Goal: Task Accomplishment & Management: Manage account settings

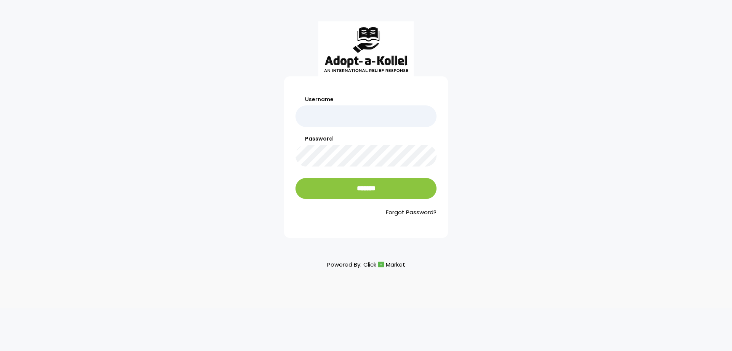
click at [326, 119] on input "Username" at bounding box center [366, 116] width 141 height 22
type input "**********"
click at [296, 178] on input "*******" at bounding box center [366, 188] width 141 height 21
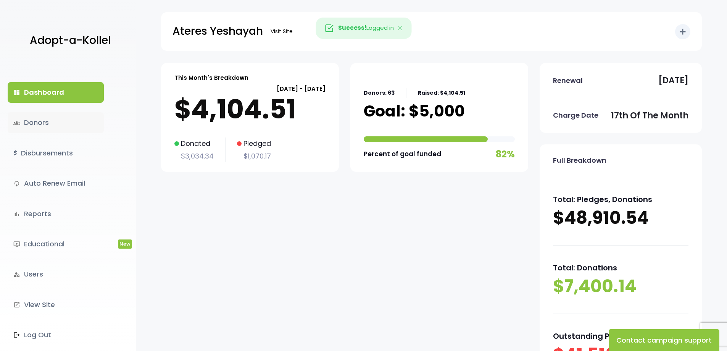
click at [39, 120] on link "groups Donors" at bounding box center [56, 122] width 96 height 21
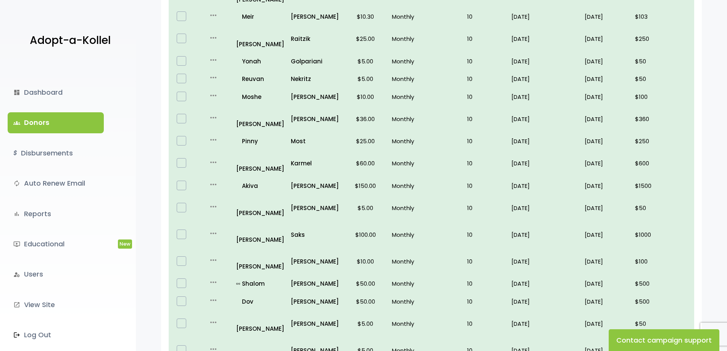
scroll to position [433, 0]
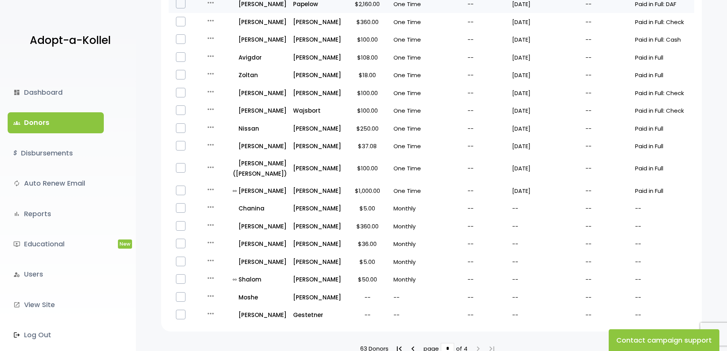
scroll to position [229, 0]
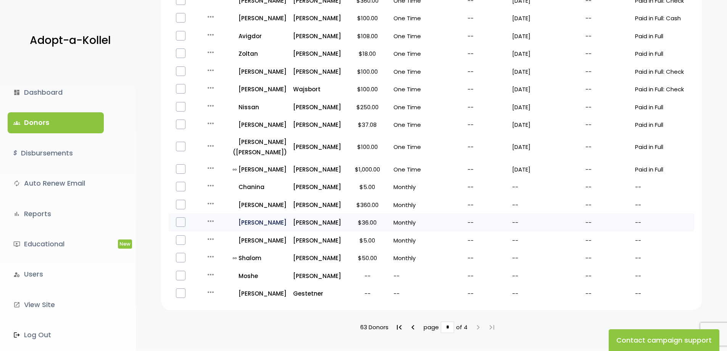
click at [265, 224] on p "all_inclusive [PERSON_NAME]" at bounding box center [260, 222] width 54 height 10
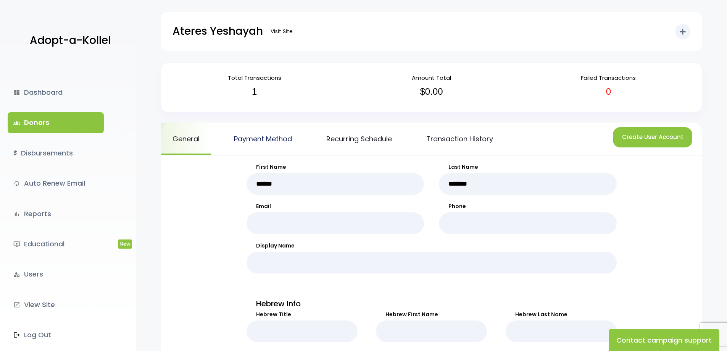
click at [283, 133] on link "Payment Method" at bounding box center [262, 138] width 81 height 32
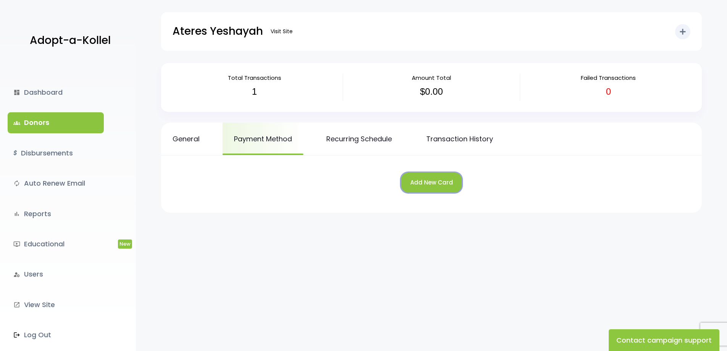
click at [429, 184] on button "Add New Card" at bounding box center [431, 182] width 61 height 20
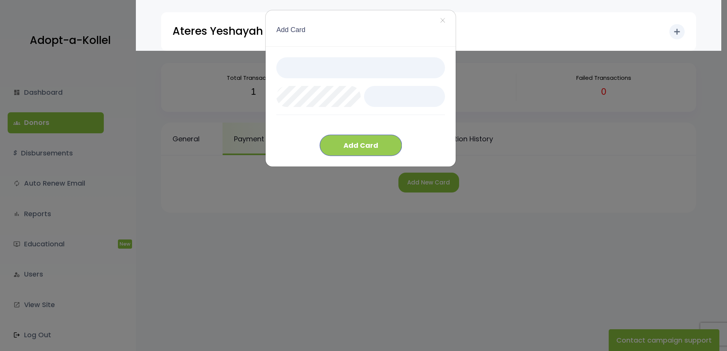
click at [360, 141] on button "Add Card" at bounding box center [361, 145] width 82 height 21
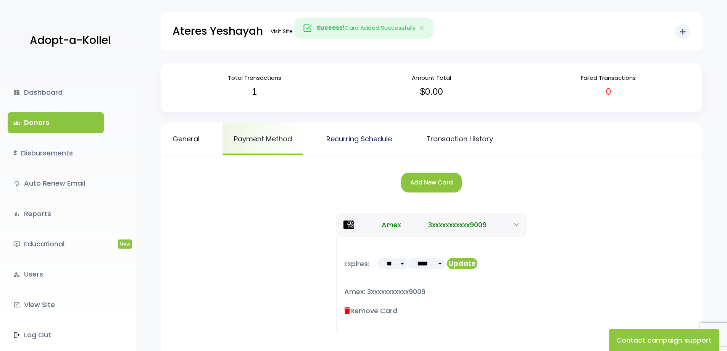
click at [378, 141] on link "Recurring Schedule" at bounding box center [359, 138] width 88 height 32
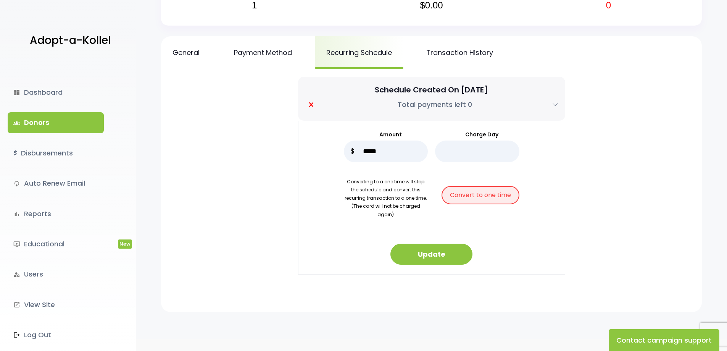
scroll to position [104, 0]
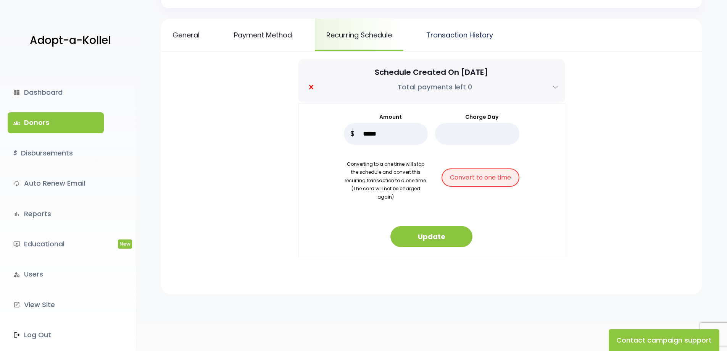
click at [468, 35] on link "Transaction History" at bounding box center [460, 35] width 90 height 32
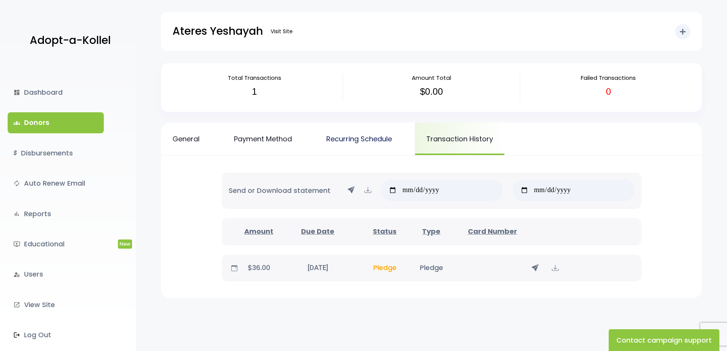
click at [354, 134] on link "Recurring Schedule" at bounding box center [359, 138] width 88 height 32
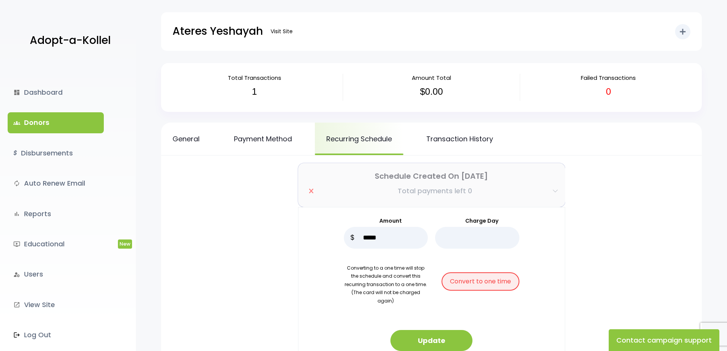
click at [314, 191] on button "Schedule Created On Apr 29, 2025 Total payments left 0" at bounding box center [431, 185] width 267 height 44
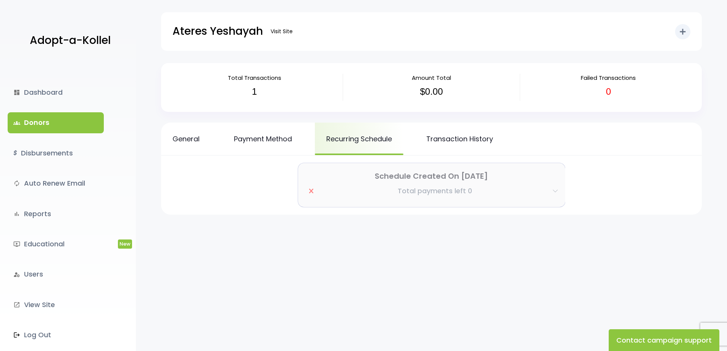
click at [555, 191] on icon "button" at bounding box center [554, 191] width 5 height 3
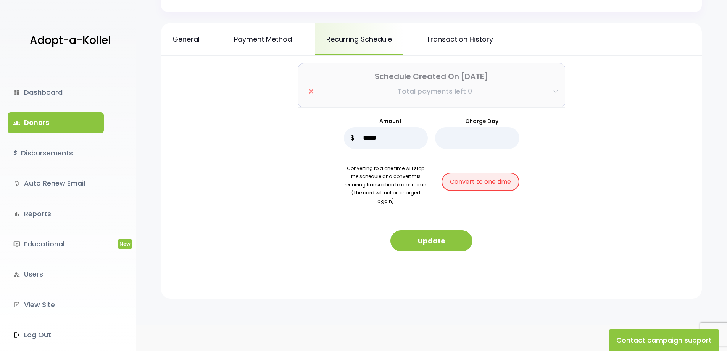
scroll to position [104, 0]
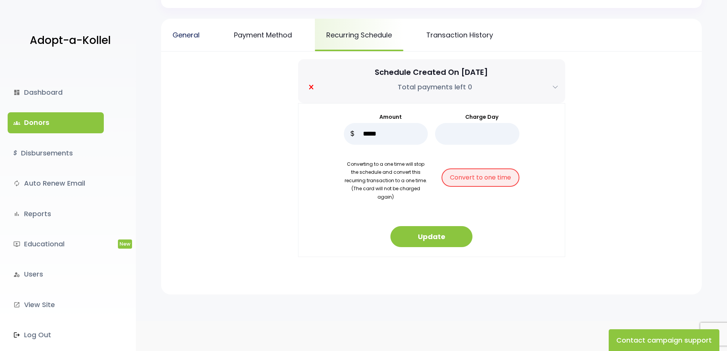
click at [194, 38] on link "General" at bounding box center [186, 35] width 50 height 32
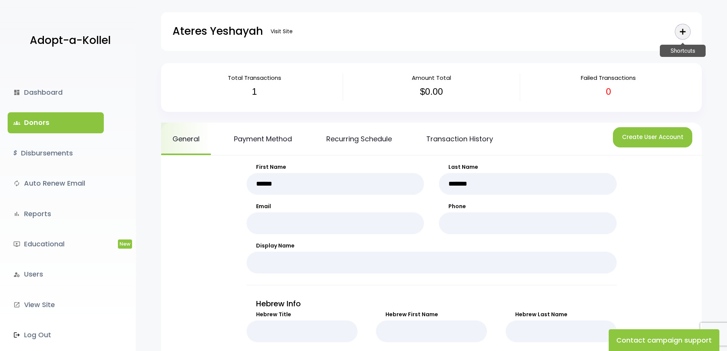
click at [683, 31] on icon "add" at bounding box center [682, 31] width 9 height 9
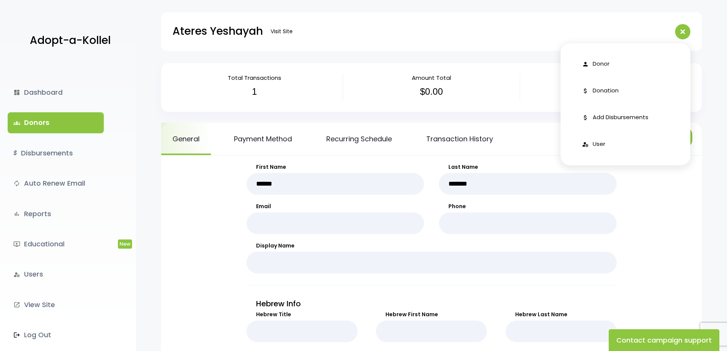
click at [46, 114] on link "groups Donors" at bounding box center [56, 122] width 96 height 21
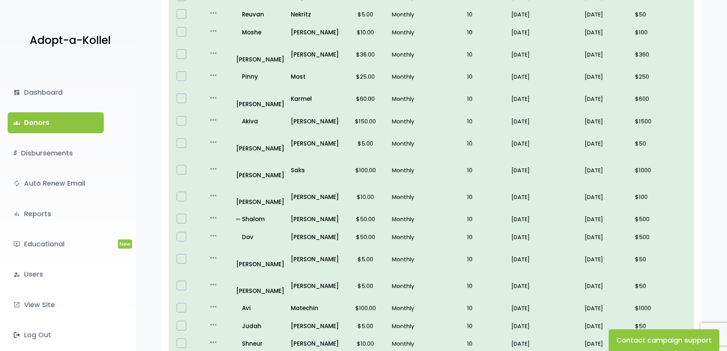
scroll to position [433, 0]
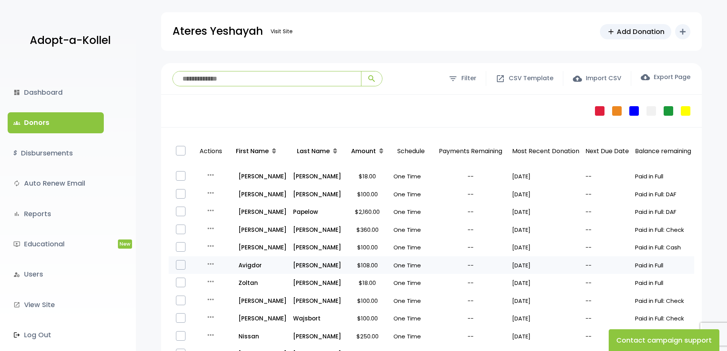
scroll to position [264, 0]
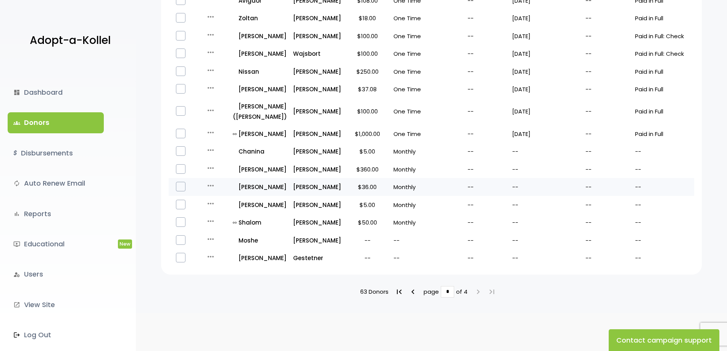
click at [209, 184] on icon "more_horiz" at bounding box center [210, 185] width 9 height 9
click at [215, 238] on link "Delete Pledge" at bounding box center [225, 237] width 64 height 18
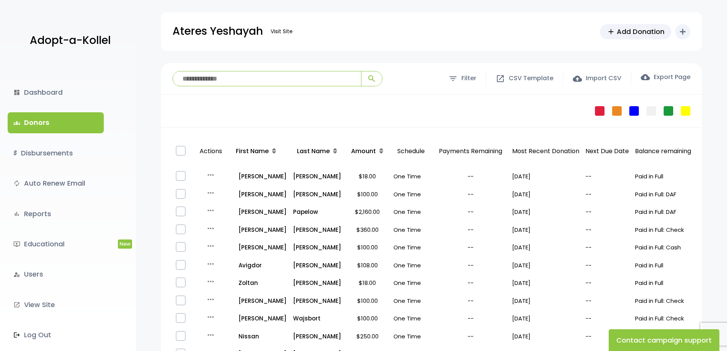
click at [233, 76] on input "search" at bounding box center [267, 78] width 188 height 14
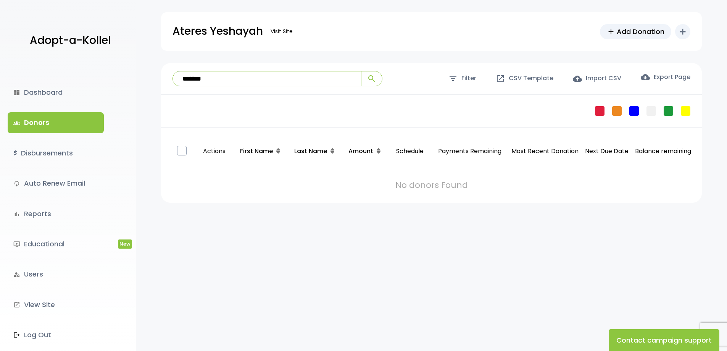
type input "*******"
click at [361, 71] on button "search" at bounding box center [371, 78] width 21 height 14
click at [213, 175] on icon "more_horiz" at bounding box center [213, 179] width 9 height 9
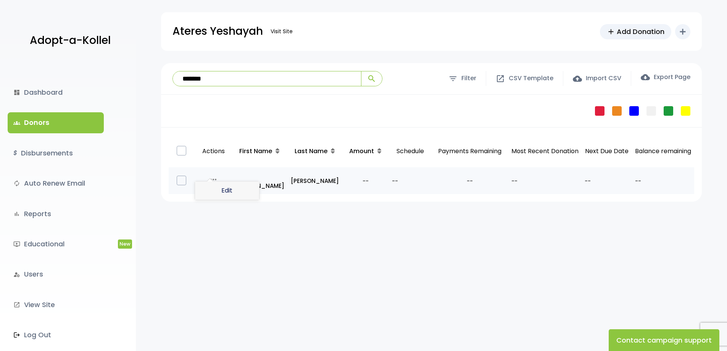
click at [221, 186] on link "Edit" at bounding box center [227, 190] width 64 height 18
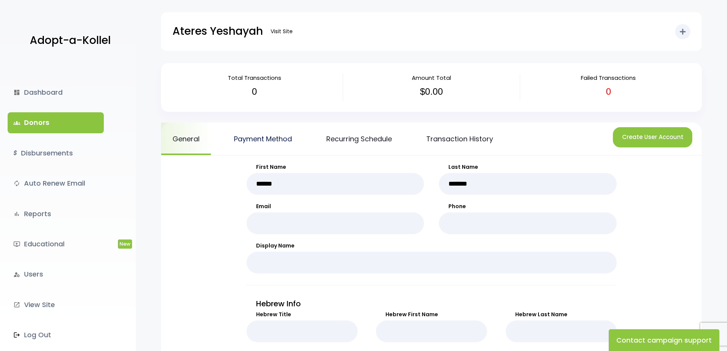
click at [275, 136] on link "Payment Method" at bounding box center [262, 138] width 81 height 32
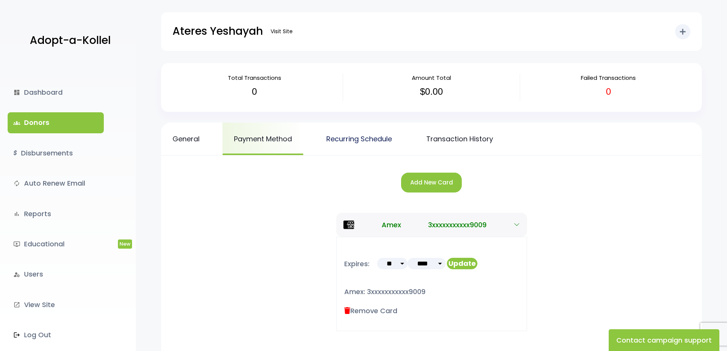
click at [342, 137] on link "Recurring Schedule" at bounding box center [359, 138] width 88 height 32
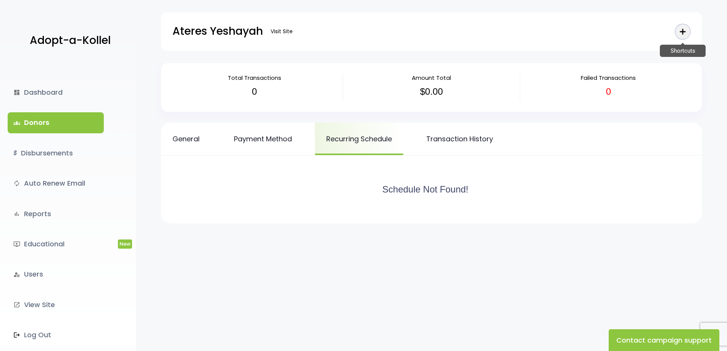
click at [682, 31] on icon "add" at bounding box center [682, 31] width 9 height 9
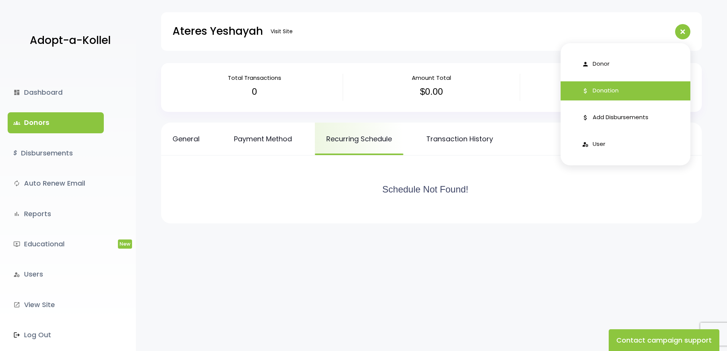
click at [622, 87] on link "attach_money Donation" at bounding box center [625, 90] width 130 height 19
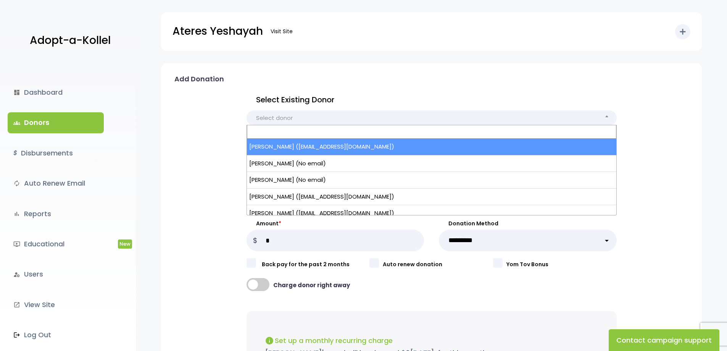
click at [308, 117] on span "Select donor" at bounding box center [431, 117] width 370 height 15
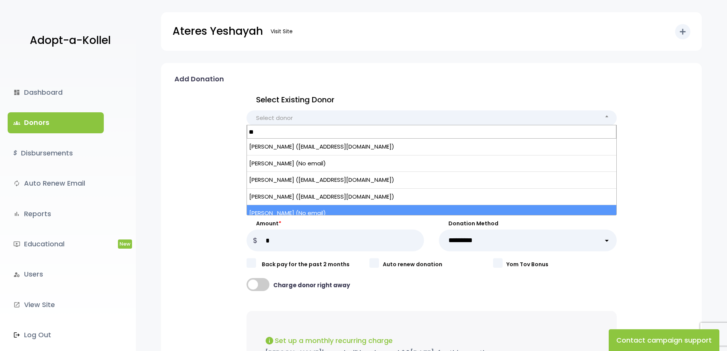
type input "**"
select select "****"
type input "******"
type input "*******"
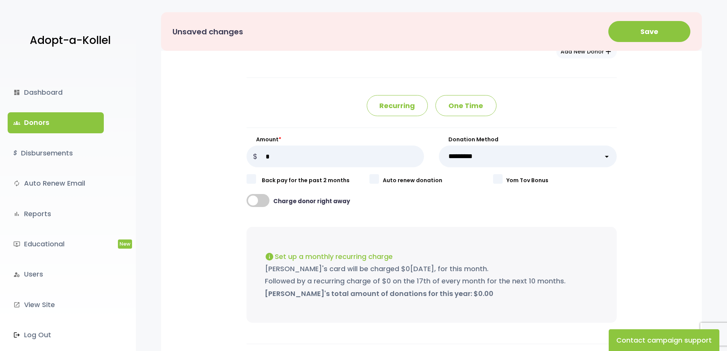
scroll to position [458, 0]
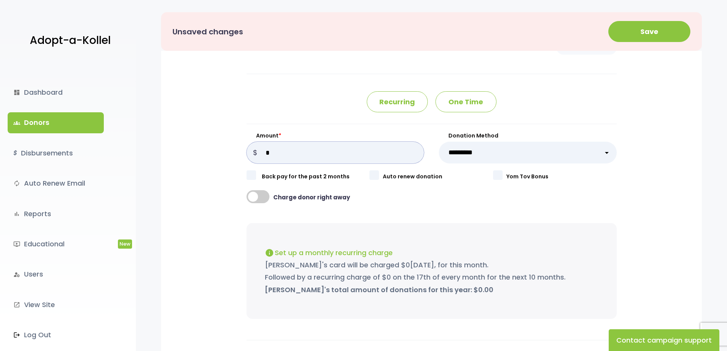
drag, startPoint x: 276, startPoint y: 154, endPoint x: 263, endPoint y: 155, distance: 12.6
click at [263, 155] on div "Amount * $" at bounding box center [335, 148] width 178 height 32
type input "**"
click at [537, 159] on select "**********" at bounding box center [528, 153] width 178 height 22
select select "**"
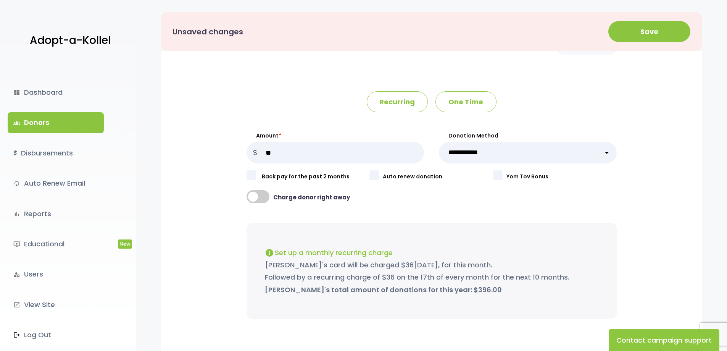
click at [439, 142] on select "**********" at bounding box center [528, 153] width 178 height 22
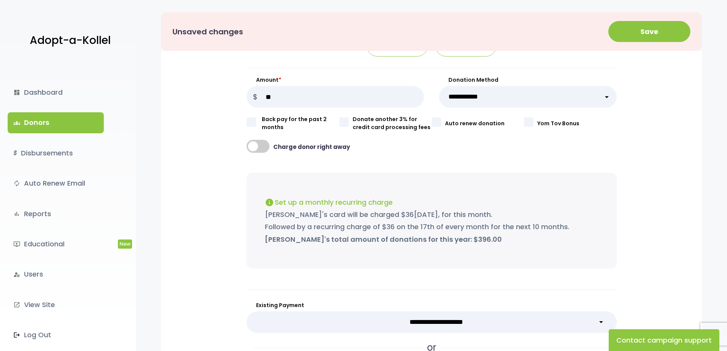
scroll to position [546, 0]
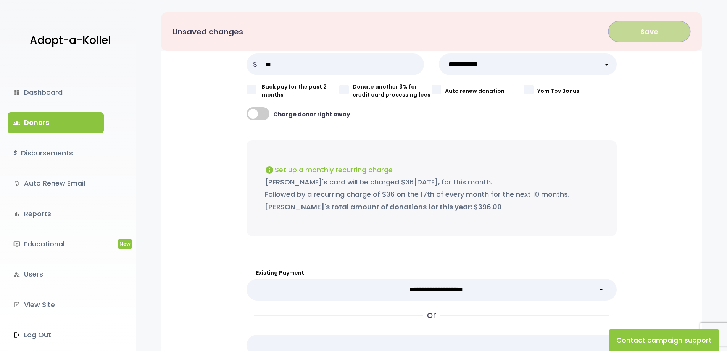
click at [651, 31] on button "Save" at bounding box center [649, 31] width 82 height 21
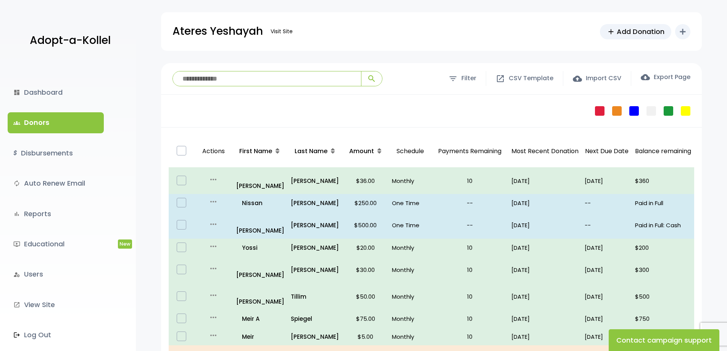
click at [40, 120] on link "groups Donors" at bounding box center [56, 122] width 96 height 21
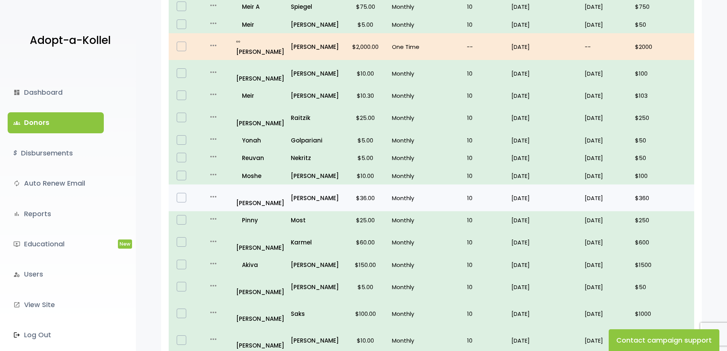
scroll to position [433, 0]
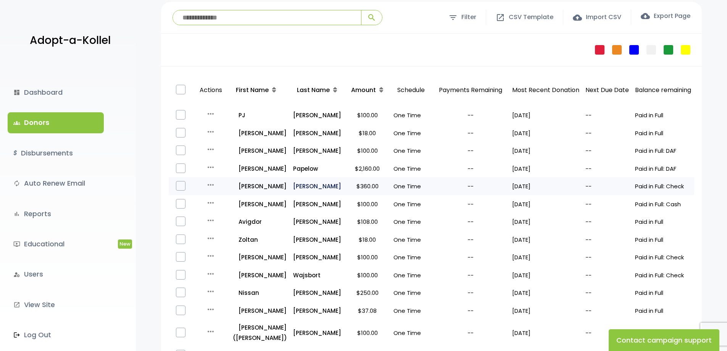
scroll to position [76, 0]
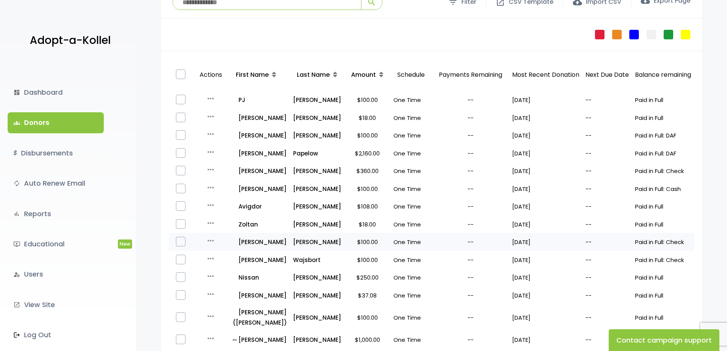
click at [211, 245] on icon "more_horiz" at bounding box center [210, 240] width 9 height 9
click at [216, 281] on button "Quick Renew" at bounding box center [225, 274] width 64 height 18
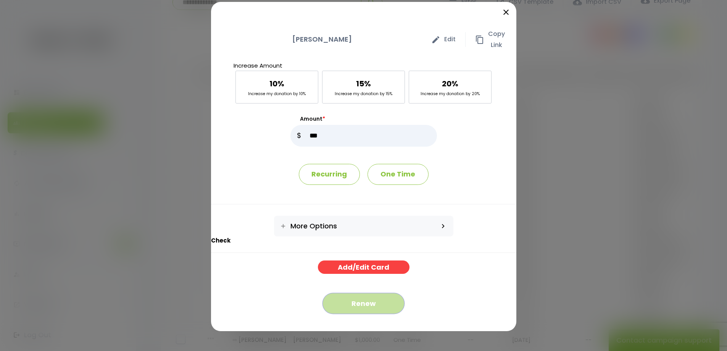
click at [368, 306] on button "Renew" at bounding box center [363, 303] width 82 height 21
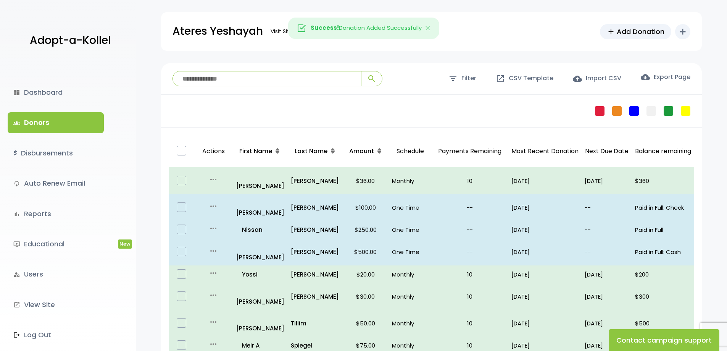
click at [41, 119] on link "groups Donors" at bounding box center [56, 122] width 96 height 21
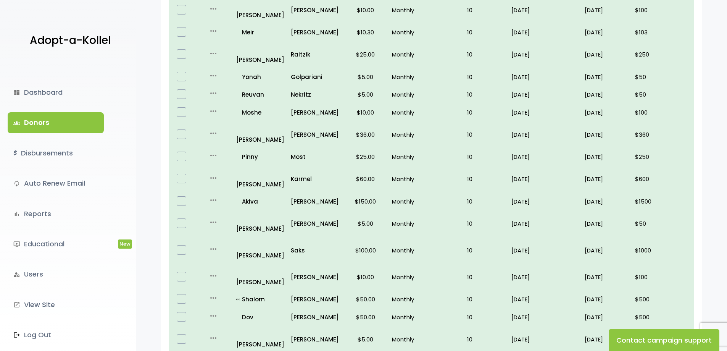
scroll to position [433, 0]
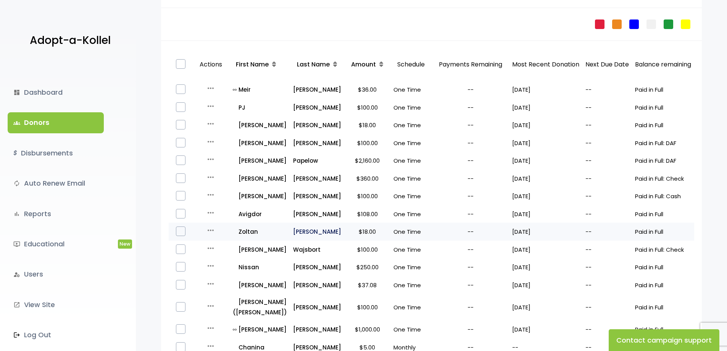
scroll to position [76, 0]
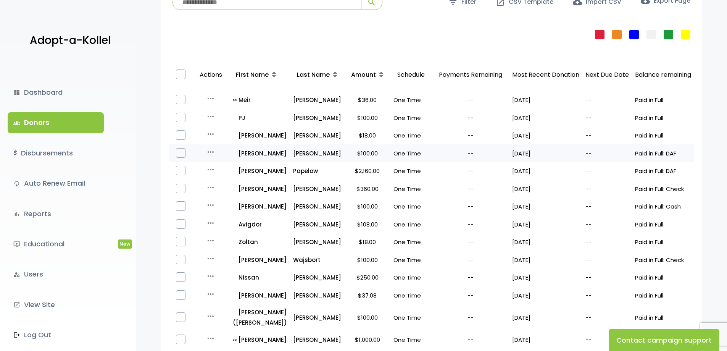
click at [212, 150] on icon "more_horiz" at bounding box center [210, 151] width 9 height 9
click at [216, 187] on button "Quick Renew" at bounding box center [225, 186] width 64 height 18
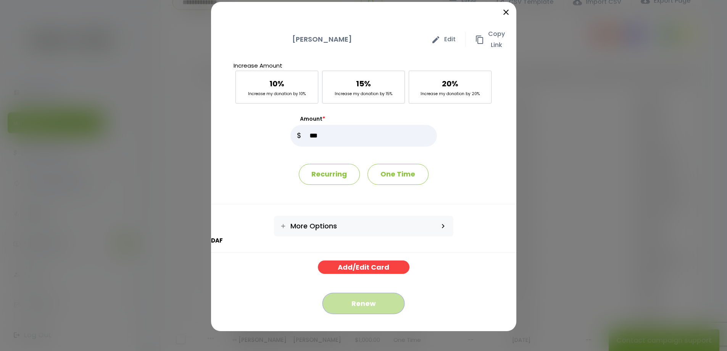
click at [370, 302] on button "Renew" at bounding box center [363, 303] width 82 height 21
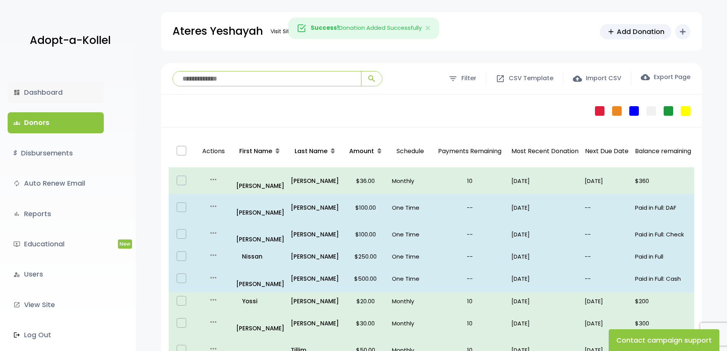
click at [50, 95] on link "dashboard Dashboard" at bounding box center [56, 92] width 96 height 21
